Goal: Obtain resource: Download file/media

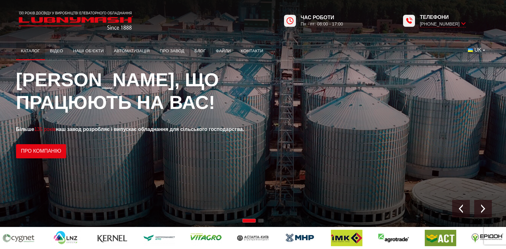
click at [34, 50] on link "Каталог" at bounding box center [30, 51] width 29 height 14
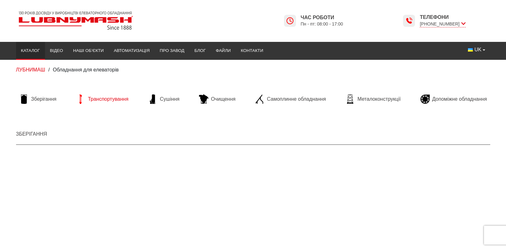
click at [97, 100] on span "Транспортування" at bounding box center [108, 99] width 41 height 7
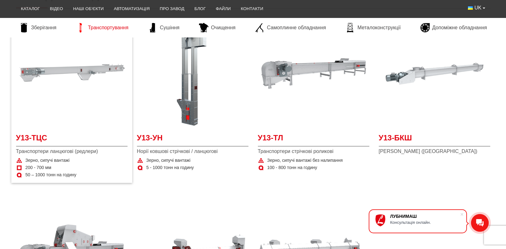
scroll to position [63, 0]
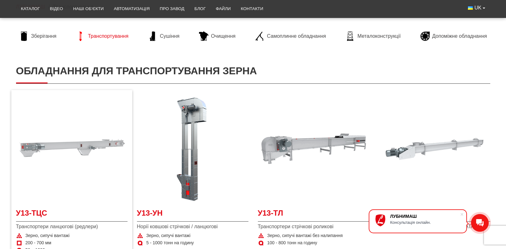
click at [64, 118] on img at bounding box center [72, 149] width 112 height 112
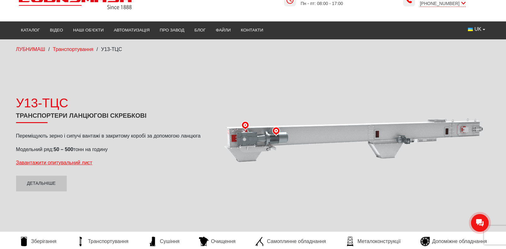
scroll to position [32, 0]
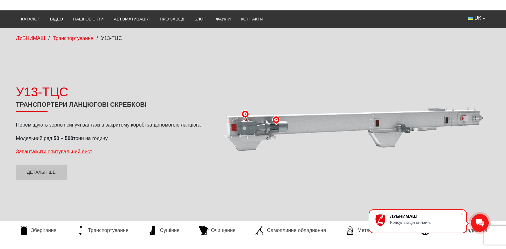
click at [56, 156] on div "У13-ТЦС Транспортери ланцюгові скребкові Переміщують зерно і сипучі вантажі в з…" at bounding box center [112, 131] width 192 height 97
click at [50, 165] on link "Детальніше" at bounding box center [41, 173] width 51 height 16
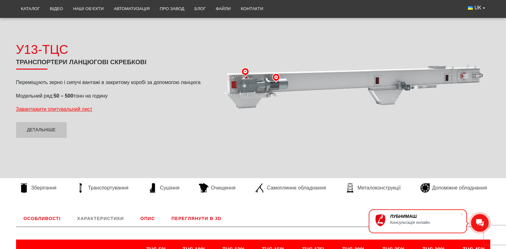
scroll to position [73, 0]
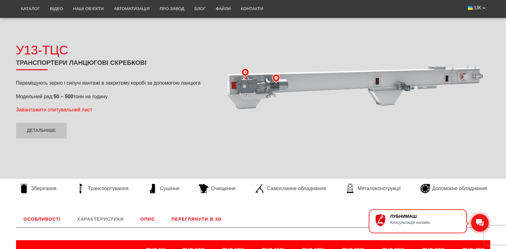
click at [74, 107] on span "Завантажити опитувальний лист" at bounding box center [54, 109] width 77 height 5
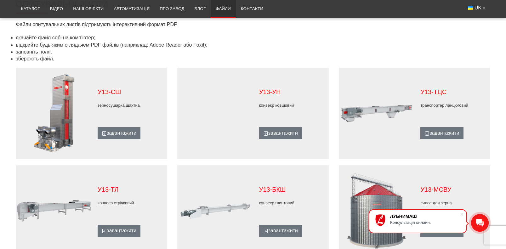
scroll to position [378, 0]
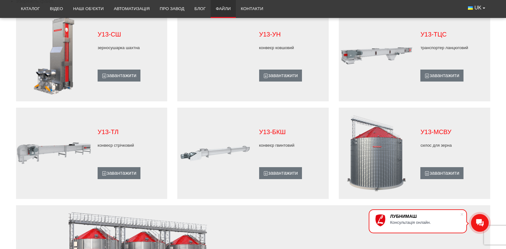
click at [437, 82] on div "У13-ТЦС транспортер ланцюговий завантажити" at bounding box center [415, 55] width 152 height 79
click at [434, 74] on link "завантажити" at bounding box center [442, 76] width 43 height 12
click at [9, 191] on main "Файли Каталог Українською мовою завантажити Російською мовою завантажити Англій…" at bounding box center [253, 31] width 506 height 651
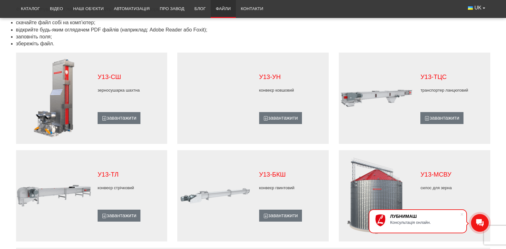
scroll to position [347, 0]
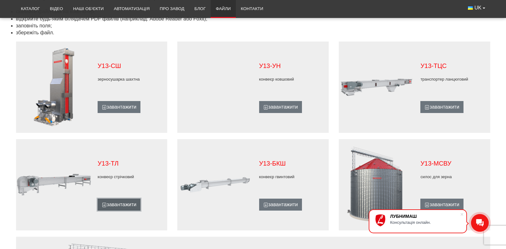
click at [128, 203] on link "завантажити" at bounding box center [119, 205] width 43 height 12
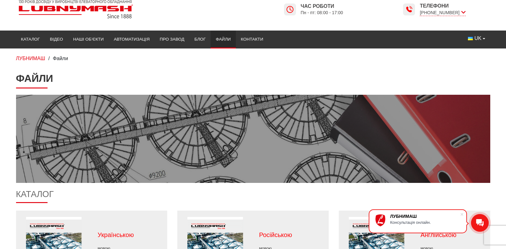
scroll to position [0, 0]
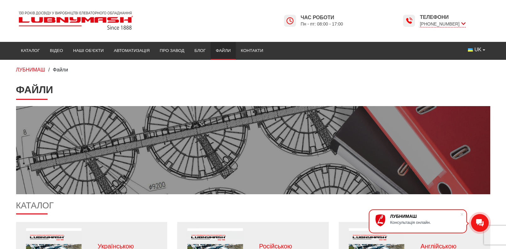
click at [221, 46] on link "Файли" at bounding box center [223, 51] width 25 height 14
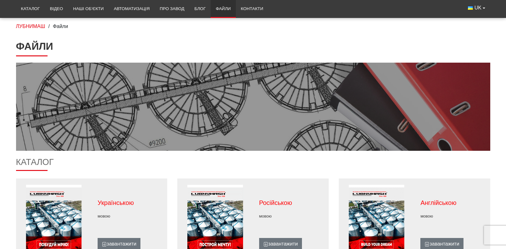
scroll to position [126, 0]
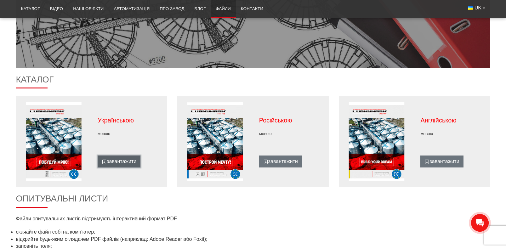
click at [127, 156] on link "завантажити" at bounding box center [119, 162] width 43 height 12
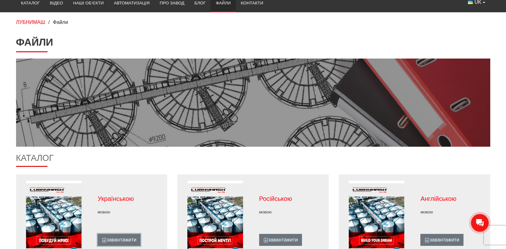
scroll to position [0, 0]
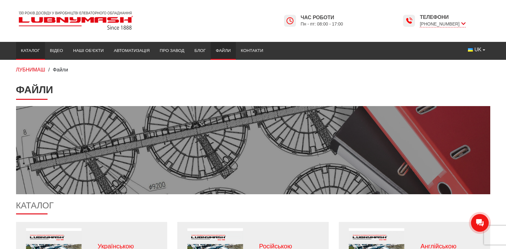
click at [33, 50] on link "Каталог" at bounding box center [30, 51] width 29 height 14
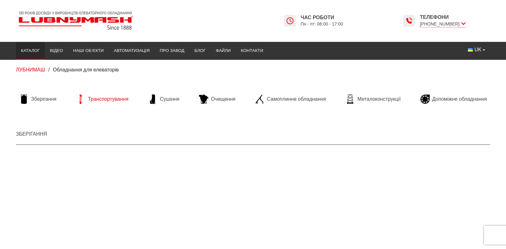
click at [111, 98] on span "Транспортування" at bounding box center [108, 99] width 41 height 7
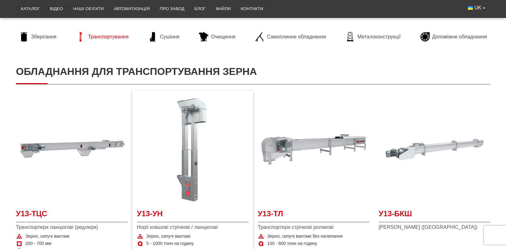
scroll to position [63, 0]
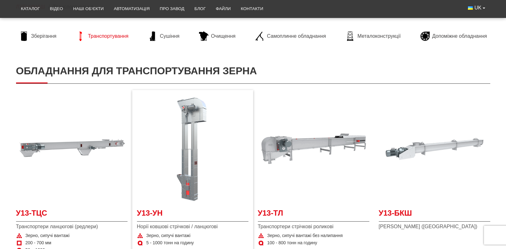
click at [182, 180] on img at bounding box center [193, 149] width 112 height 112
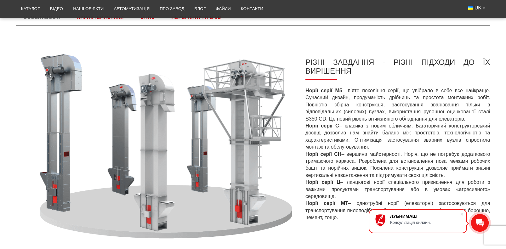
scroll to position [158, 0]
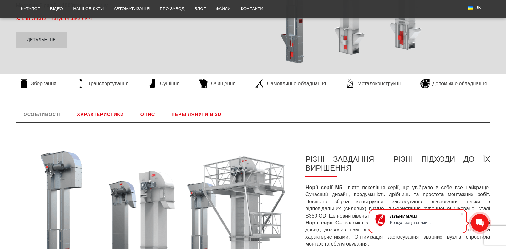
click at [95, 111] on link "Характеристики" at bounding box center [101, 114] width 62 height 16
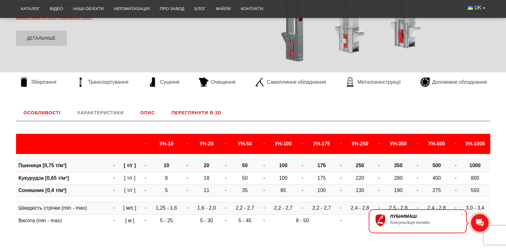
scroll to position [147, 0]
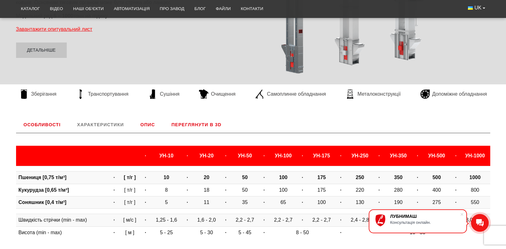
click at [115, 124] on link "Характеристики" at bounding box center [101, 125] width 62 height 16
click at [150, 124] on link "Опис" at bounding box center [148, 125] width 30 height 16
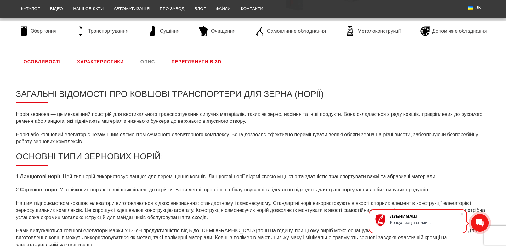
click at [178, 68] on link "Переглянути в 3D" at bounding box center [196, 62] width 65 height 16
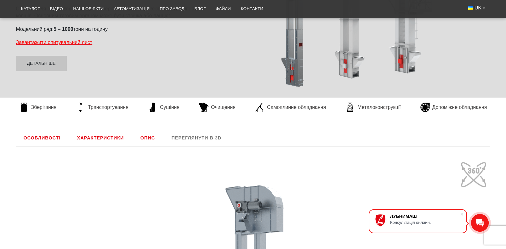
scroll to position [84, 0]
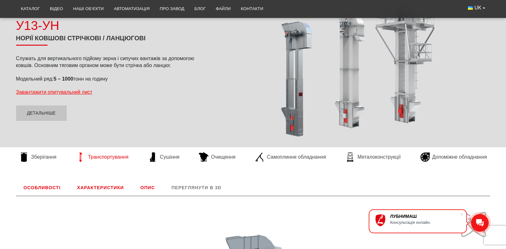
click at [122, 158] on span "Транспортування" at bounding box center [108, 157] width 41 height 7
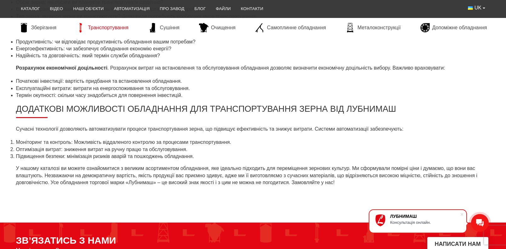
scroll to position [788, 0]
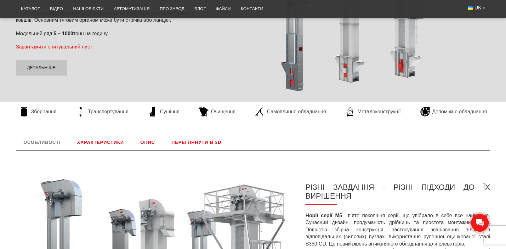
scroll to position [63, 0]
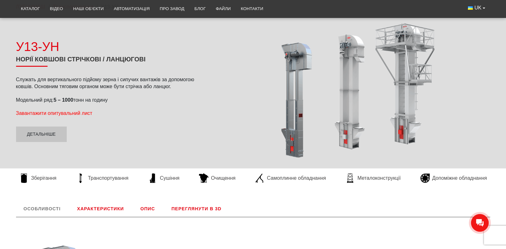
click at [69, 113] on span "Завантажити опитувальний лист" at bounding box center [54, 113] width 77 height 5
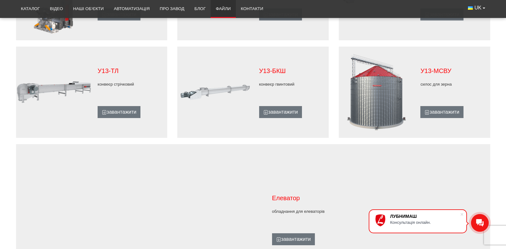
scroll to position [345, 0]
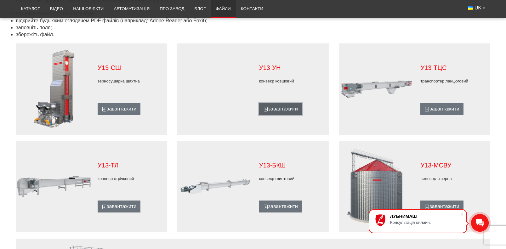
click at [277, 107] on link "завантажити" at bounding box center [280, 109] width 43 height 12
